Goal: Task Accomplishment & Management: Complete application form

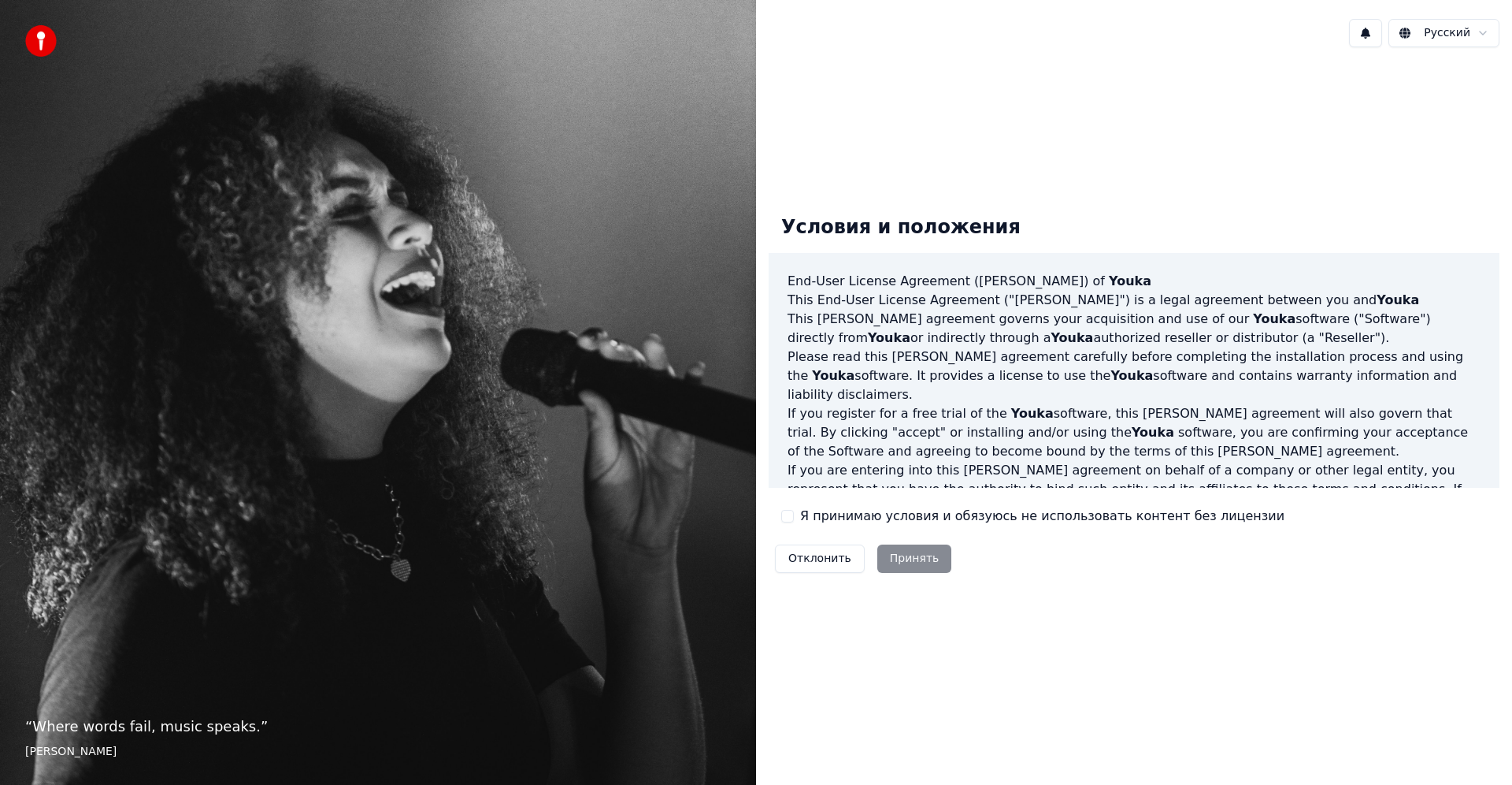
click at [787, 519] on button "Я принимаю условия и обязуюсь не использовать контент без лицензии" at bounding box center [787, 516] width 12 height 12
click at [909, 556] on button "Принять" at bounding box center [915, 558] width 75 height 29
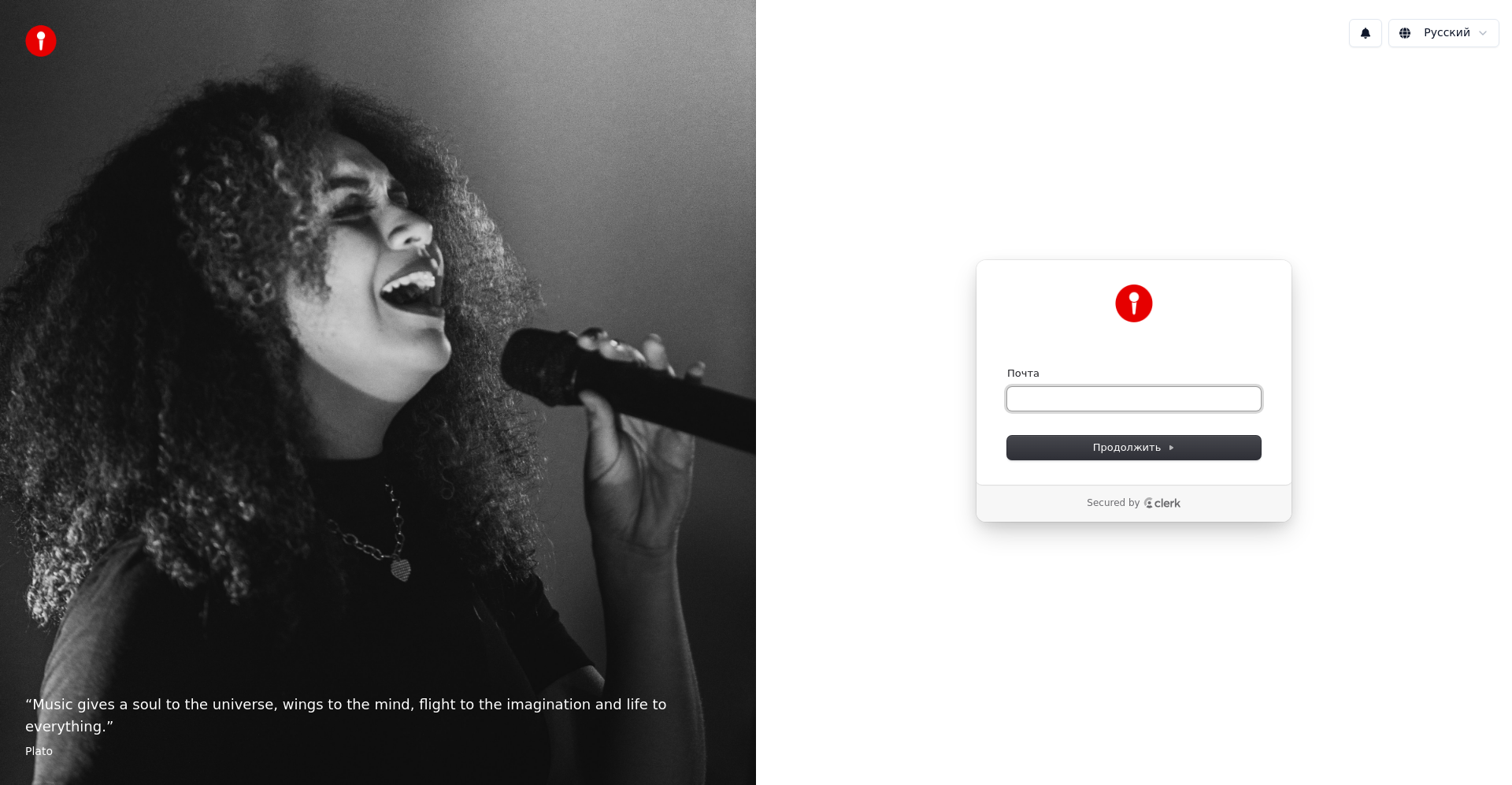
click at [1036, 401] on input "Почта" at bounding box center [1134, 398] width 254 height 24
click at [1037, 401] on input "Почта" at bounding box center [1134, 398] width 254 height 24
click at [1037, 401] on input "Почта" at bounding box center [1134, 398] width 254 height 24
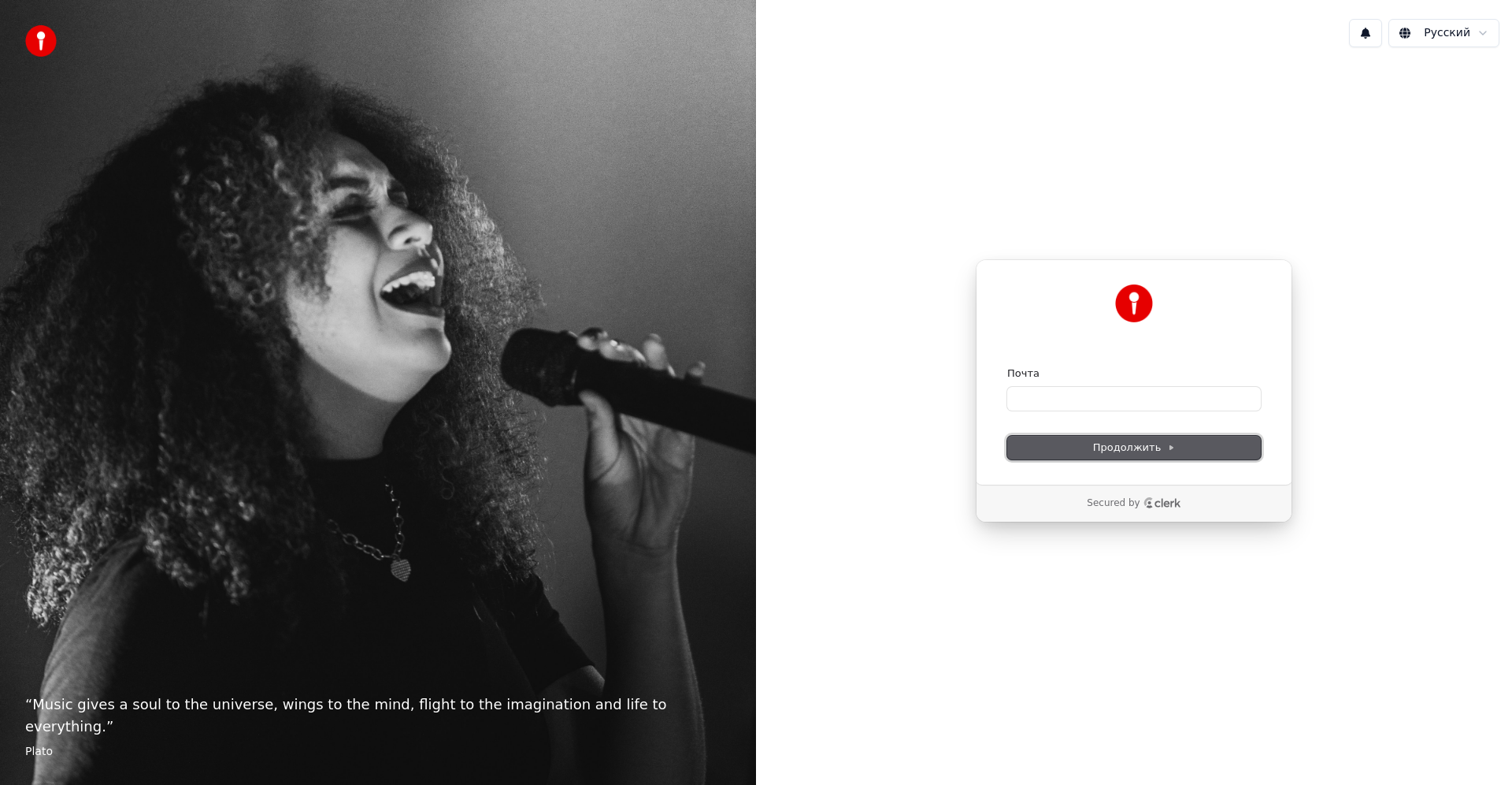
click at [1094, 453] on button "Продолжить" at bounding box center [1134, 447] width 254 height 24
click at [1045, 402] on input "Почта" at bounding box center [1134, 398] width 254 height 24
click at [825, 167] on div "Продолжить с помощью Google или Почта Продолжить Secured by" at bounding box center [1134, 390] width 756 height 662
click at [1025, 391] on input "Почта" at bounding box center [1134, 398] width 254 height 24
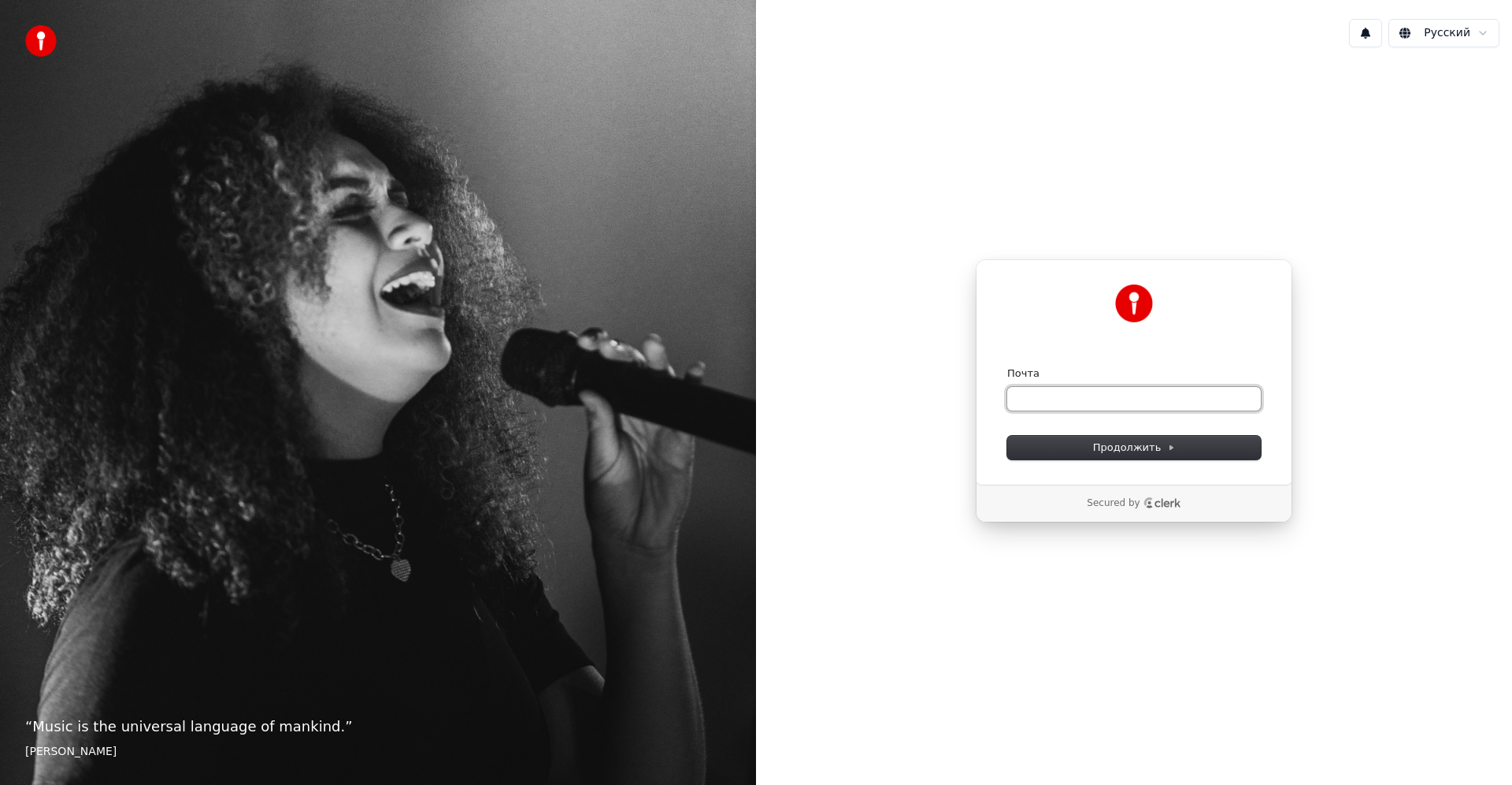
drag, startPoint x: 1032, startPoint y: 392, endPoint x: 1017, endPoint y: 364, distance: 31.8
click at [1368, 37] on button at bounding box center [1365, 33] width 33 height 29
click at [1459, 37] on html "“ Music is the universal language of mankind. ” Henry Wadsworth Longfellow Русс…" at bounding box center [756, 392] width 1512 height 785
click at [1194, 157] on html "“ Music is the universal language of mankind. ” Henry Wadsworth Longfellow Русс…" at bounding box center [756, 392] width 1512 height 785
click at [1068, 404] on input "Почта" at bounding box center [1134, 398] width 254 height 24
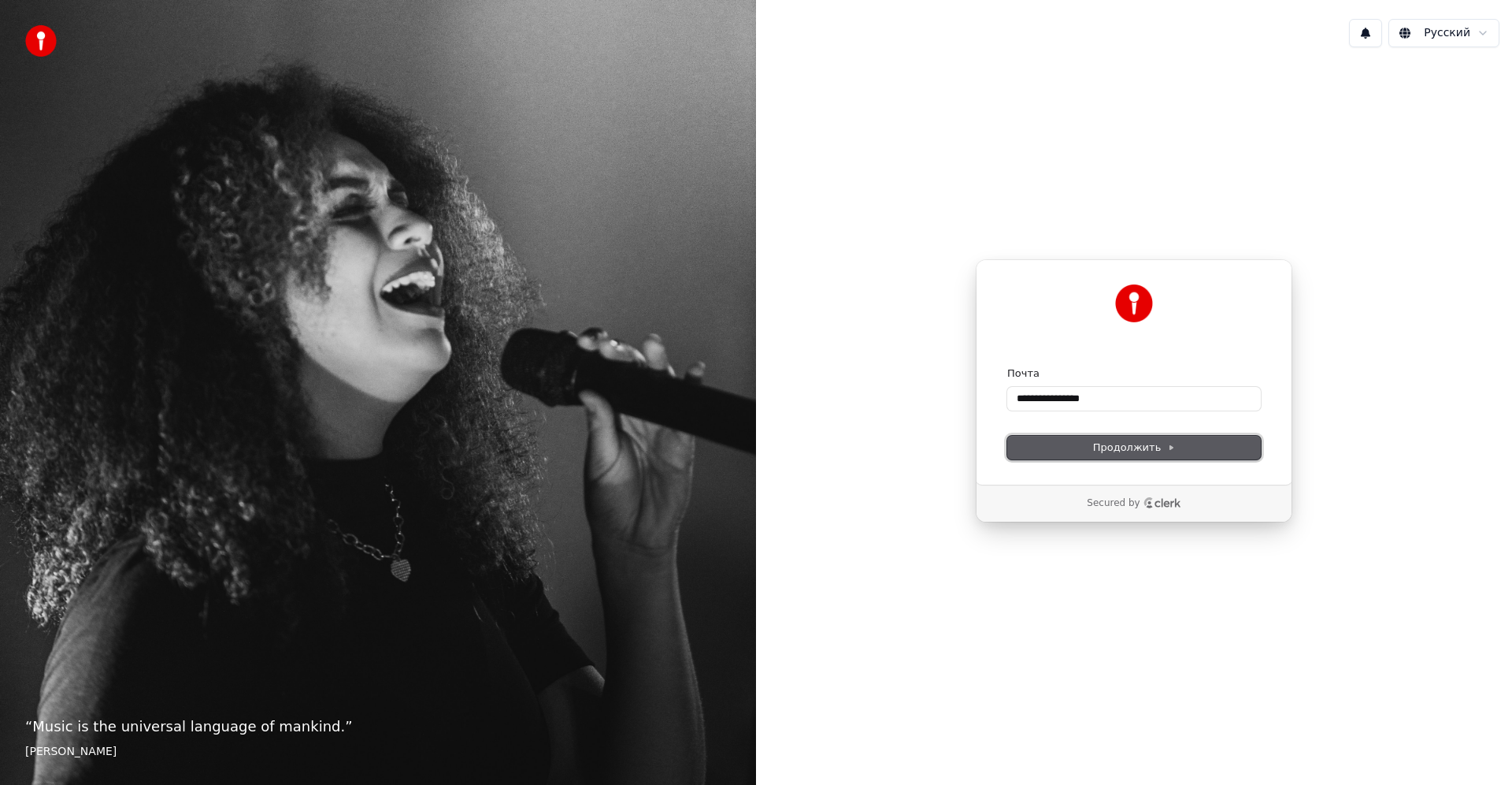
click at [1128, 450] on span "Продолжить" at bounding box center [1134, 447] width 82 height 14
type input "**********"
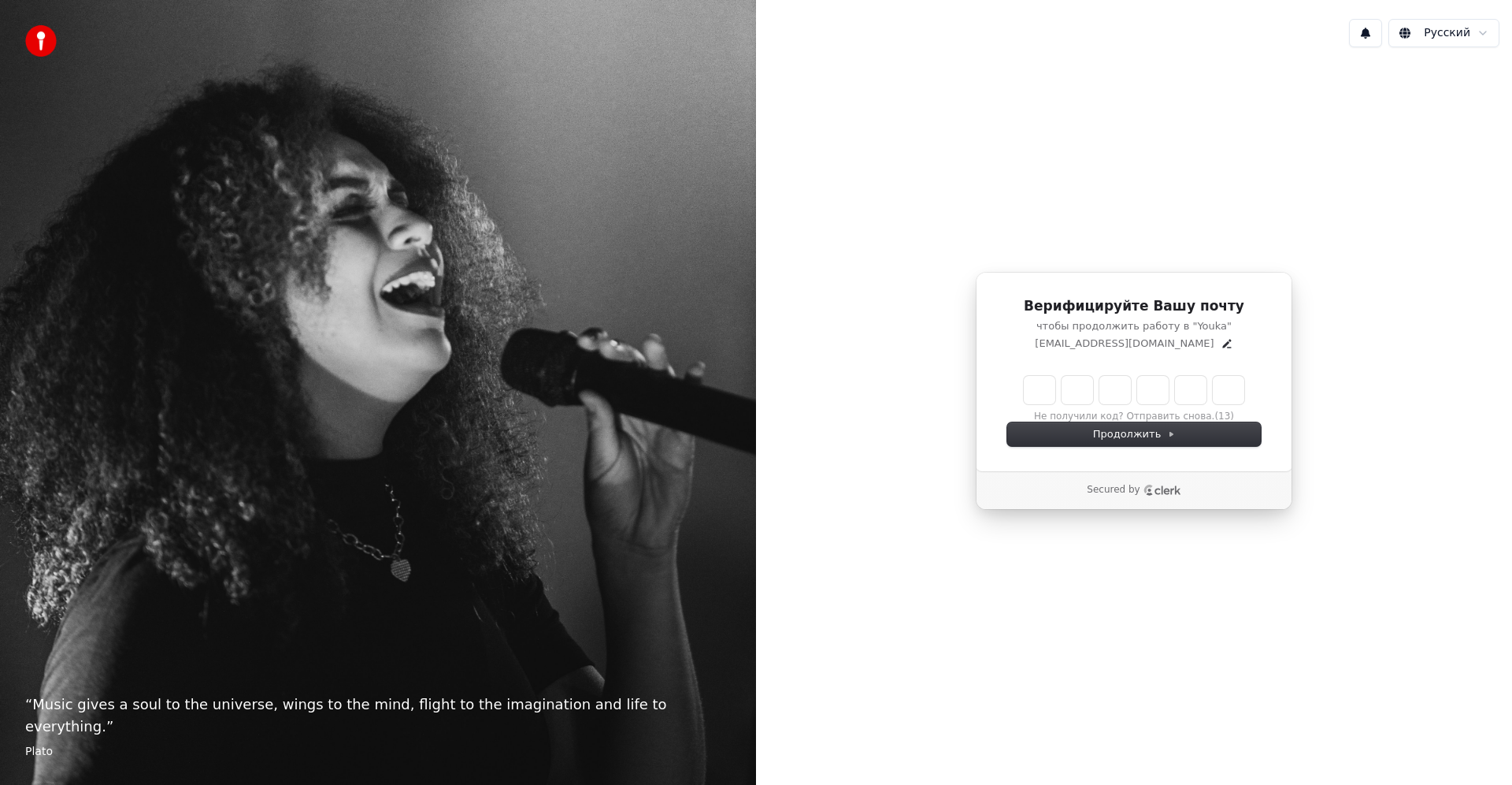
click at [1036, 392] on input "Enter verification code" at bounding box center [1134, 390] width 220 height 29
paste input "******"
type input "******"
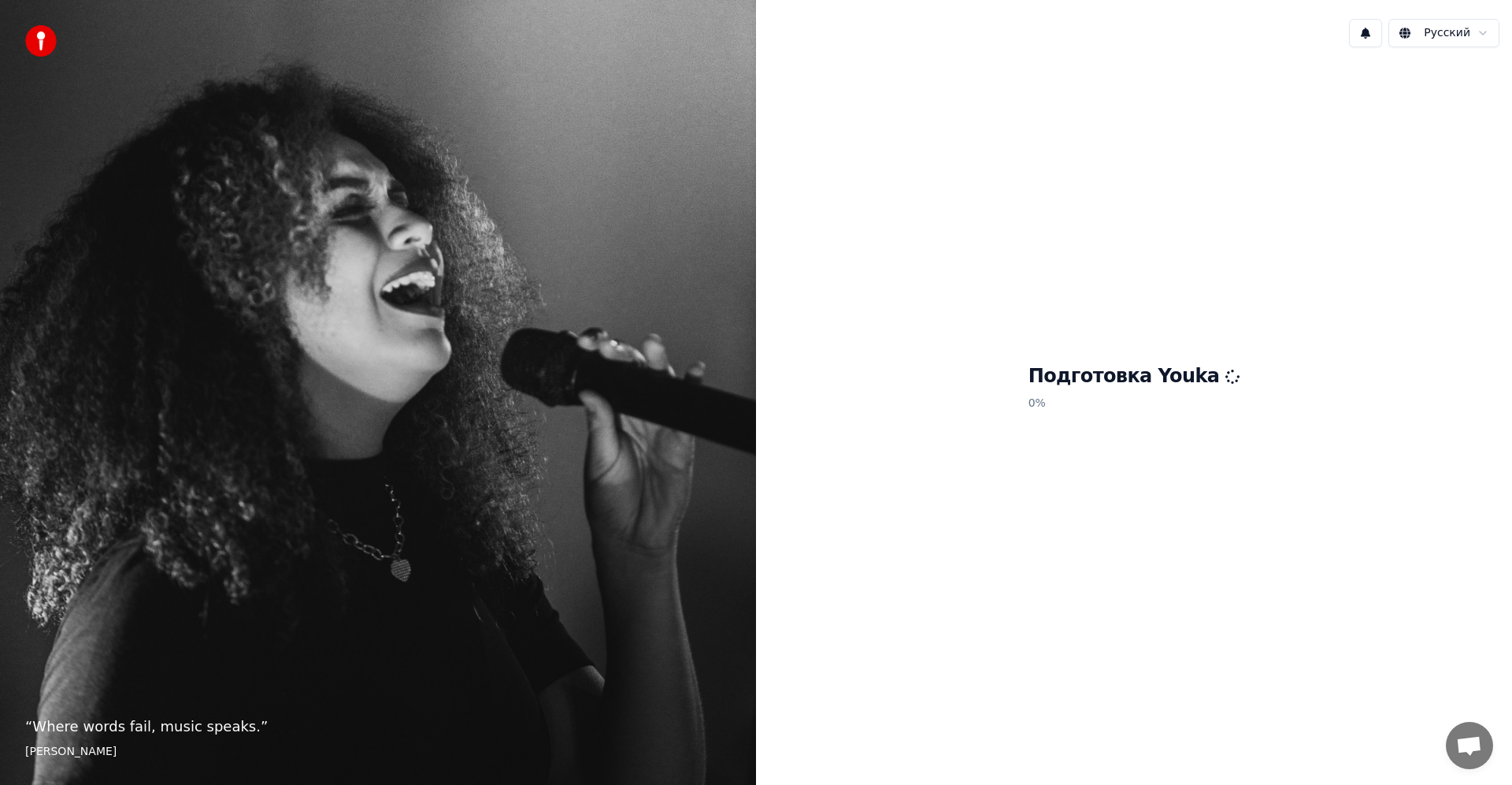
click at [1466, 750] on span "Открытый чат" at bounding box center [1469, 747] width 26 height 22
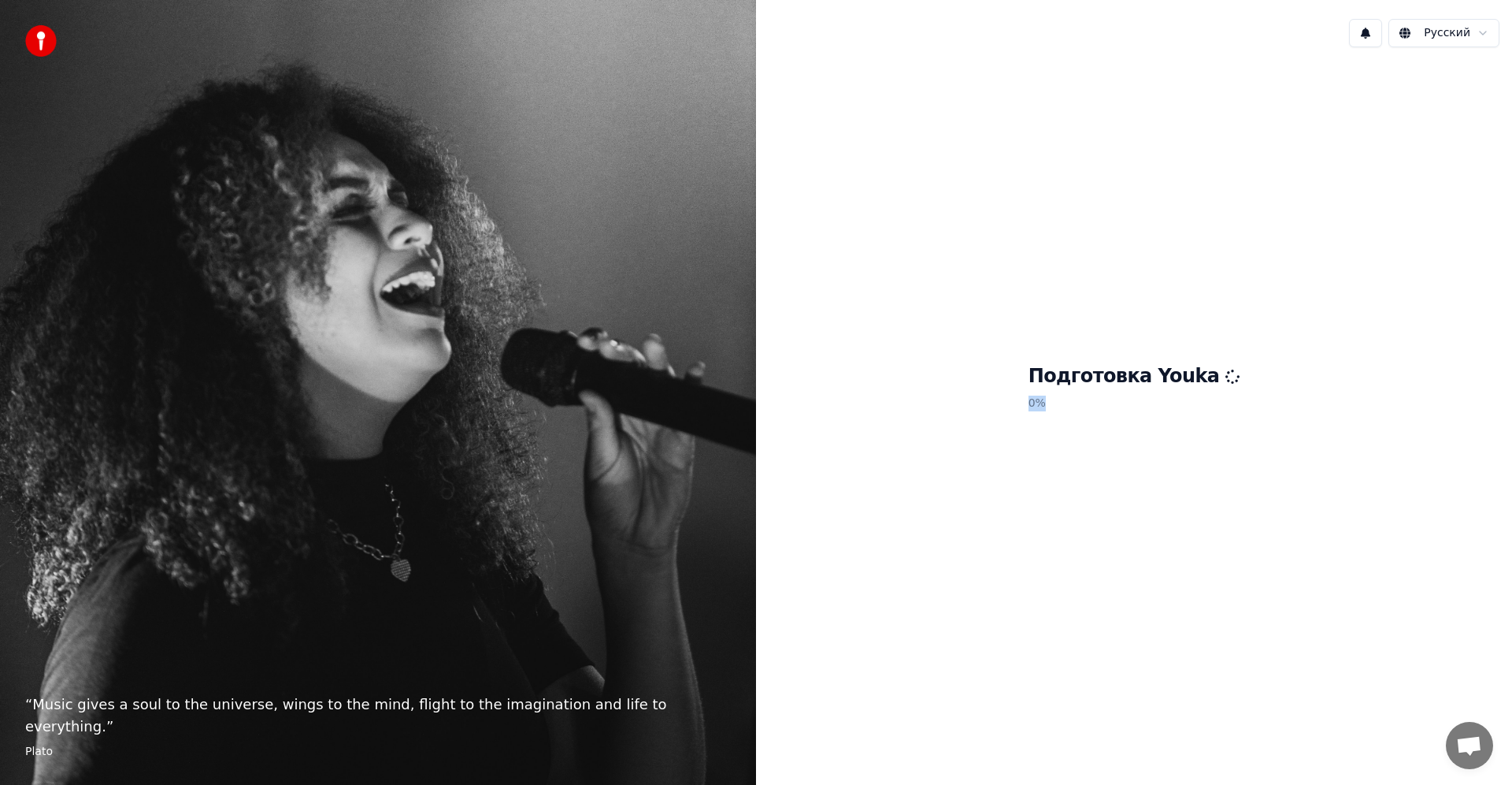
drag, startPoint x: 1051, startPoint y: 407, endPoint x: 1131, endPoint y: 409, distance: 80.0
click at [1105, 406] on div "Подготовка Youka 0 %" at bounding box center [1134, 390] width 756 height 662
click at [1150, 414] on p "0 %" at bounding box center [1134, 403] width 212 height 29
click at [1223, 377] on icon at bounding box center [1233, 377] width 20 height 20
click at [1223, 377] on icon at bounding box center [1232, 376] width 19 height 19
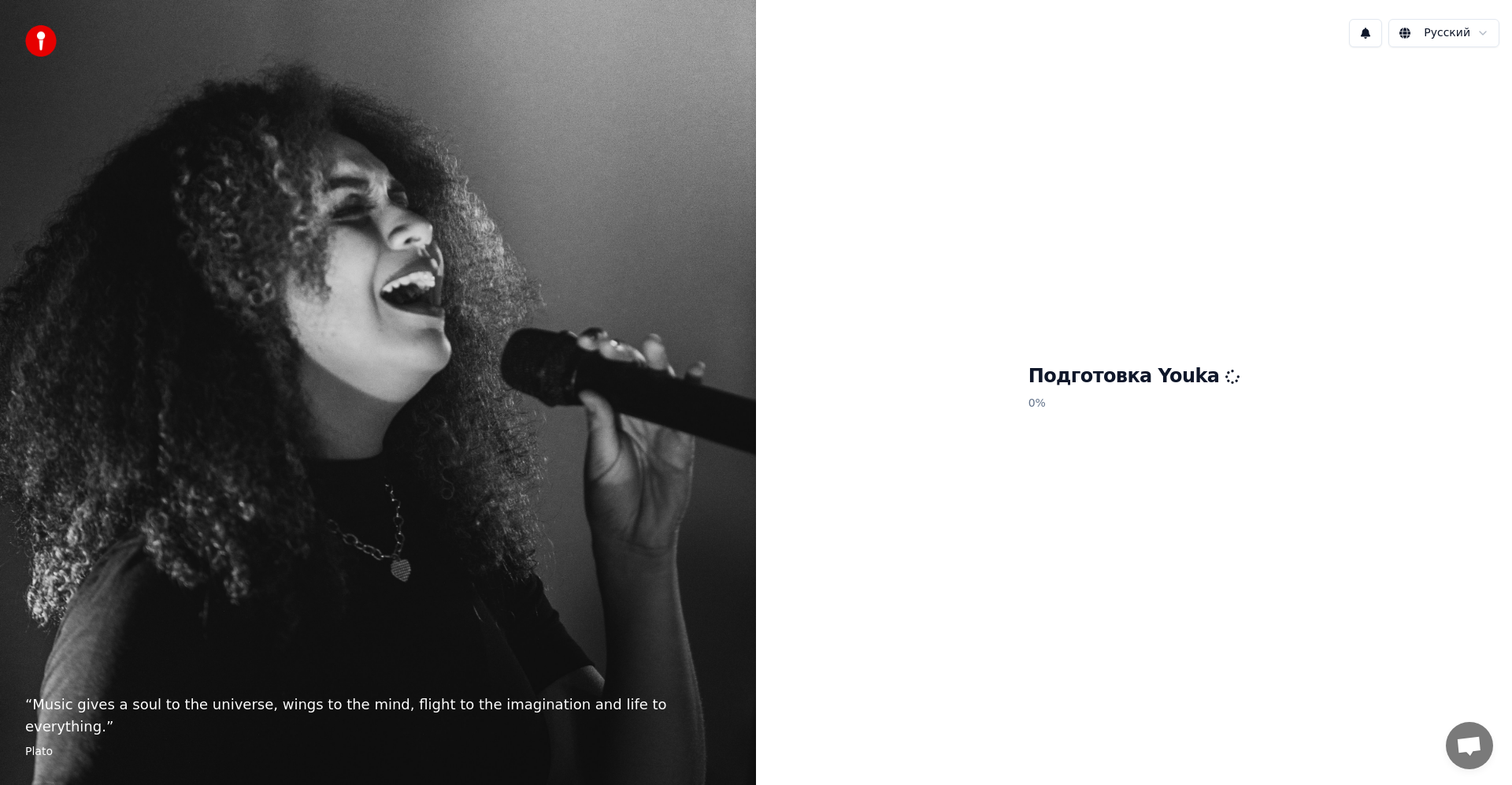
click at [1164, 388] on h1 "Подготовка Youka" at bounding box center [1134, 376] width 212 height 25
click at [1016, 390] on div "Подготовка Youka 0 %" at bounding box center [1134, 390] width 756 height 662
drag, startPoint x: 973, startPoint y: 346, endPoint x: 975, endPoint y: 297, distance: 49.0
click at [970, 342] on div "Подготовка Youka 0 %" at bounding box center [1134, 390] width 756 height 662
